Goal: Find specific page/section

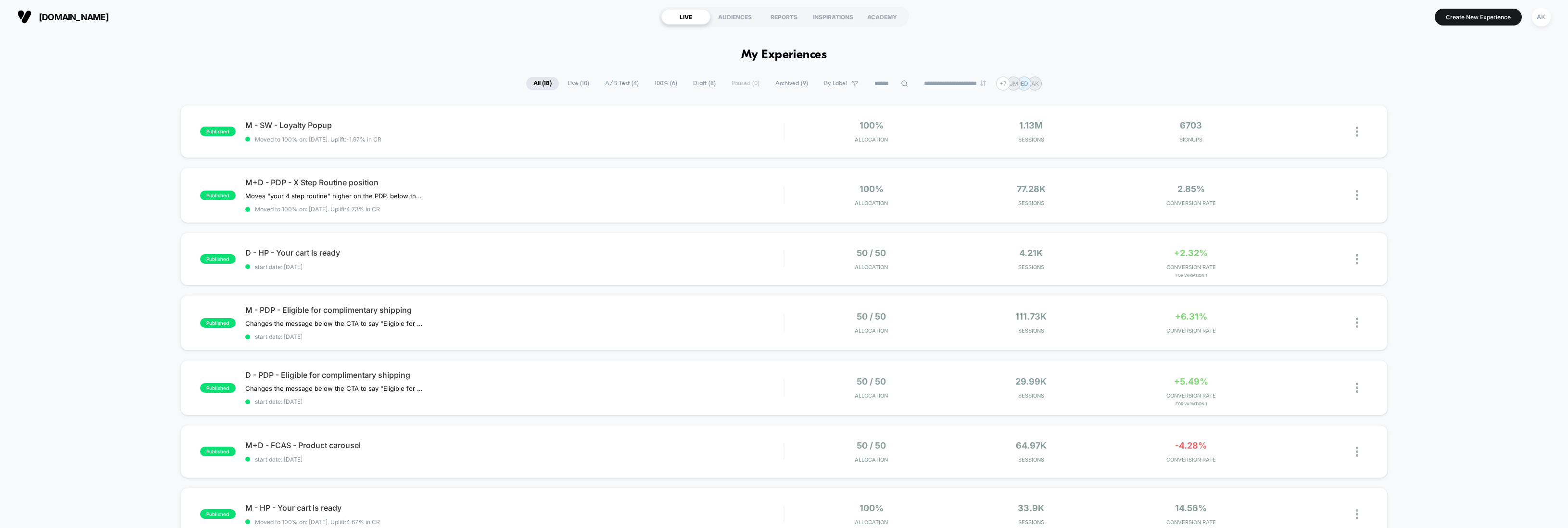
drag, startPoint x: 56, startPoint y: 13, endPoint x: 41, endPoint y: 16, distance: 15.3
click at [56, 13] on span "[DOMAIN_NAME]" at bounding box center [74, 17] width 70 height 10
click at [27, 19] on img at bounding box center [24, 17] width 14 height 14
